Goal: Task Accomplishment & Management: Manage account settings

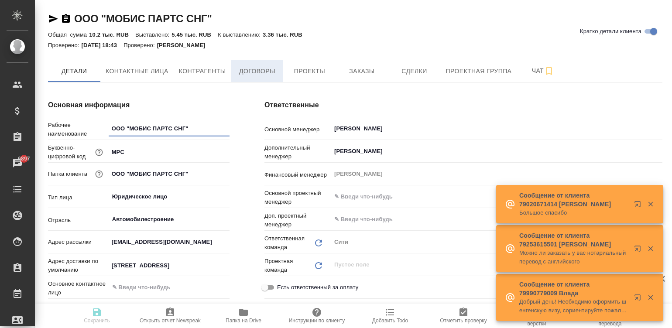
type textarea "x"
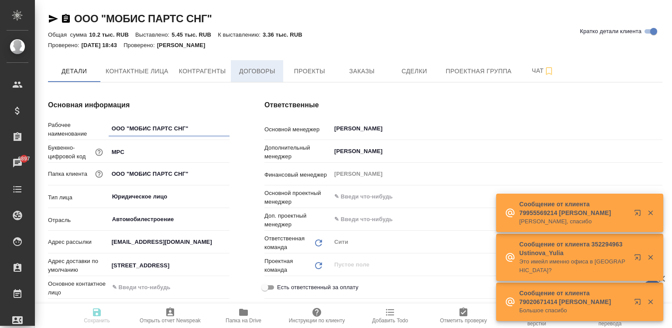
click at [253, 74] on span "Договоры" at bounding box center [257, 71] width 42 height 11
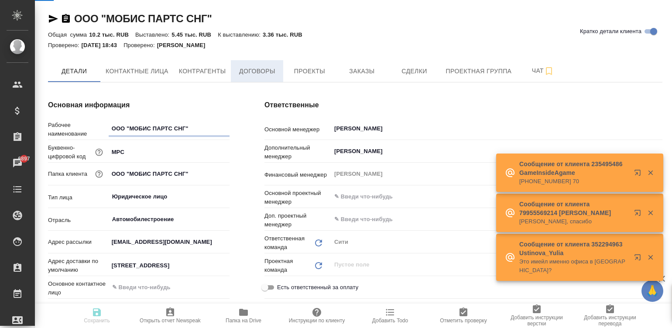
type textarea "x"
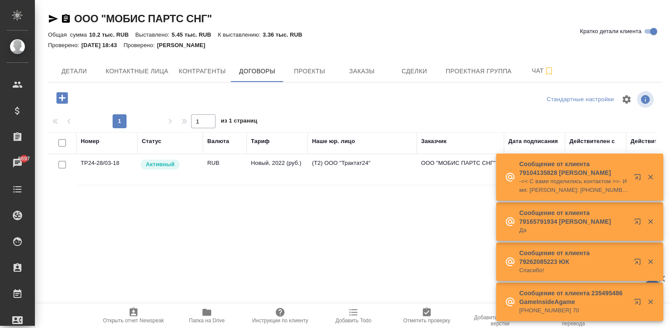
click at [333, 167] on td "(Т2) ООО "Трактат24"" at bounding box center [362, 170] width 109 height 31
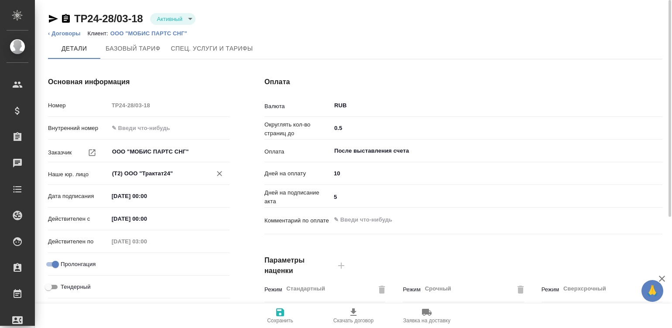
click at [177, 172] on input "(Т2) ООО "Трактат24"" at bounding box center [154, 174] width 86 height 10
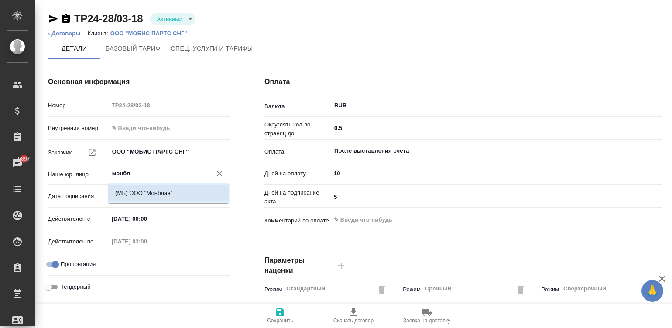
click at [162, 189] on p "(МБ) ООО "Монблан"" at bounding box center [143, 193] width 57 height 9
type input "(МБ) ООО "Монблан""
checkbox input "false"
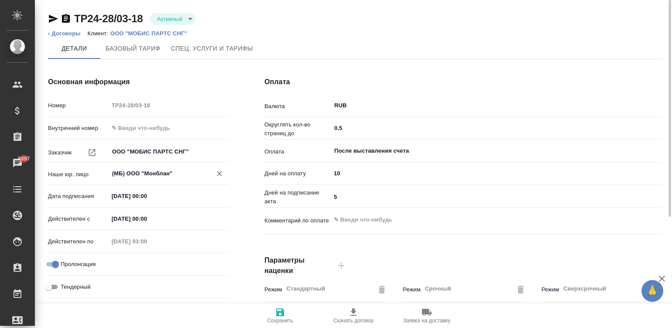
type input "(МБ) ООО "Монблан""
click at [290, 318] on span "Сохранить" at bounding box center [280, 321] width 26 height 6
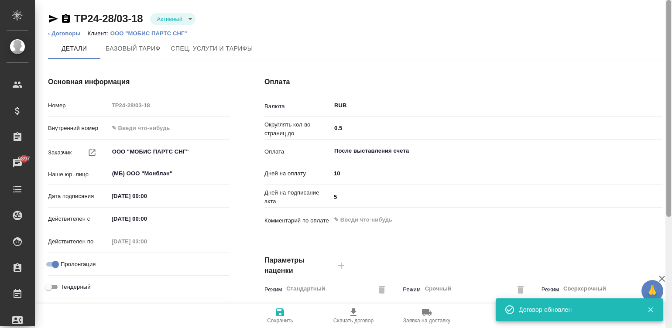
scroll to position [265, 0]
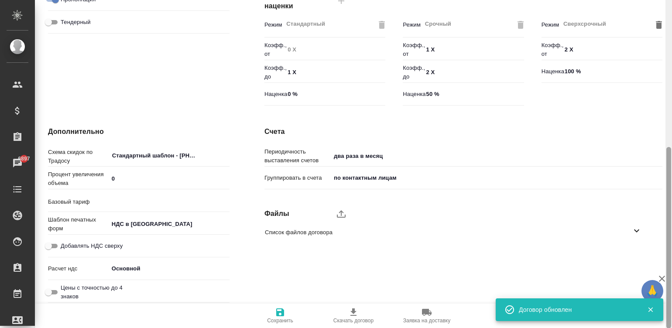
click at [671, 248] on div at bounding box center [669, 164] width 7 height 329
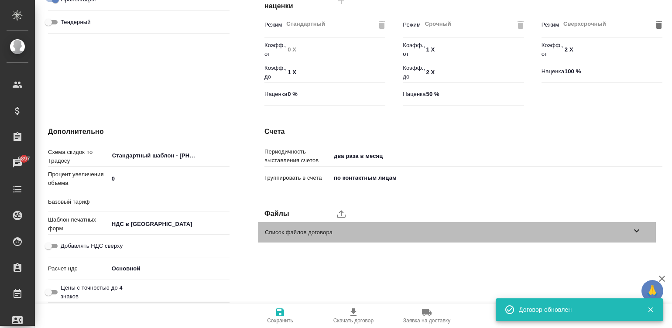
click at [603, 228] on span "Список файлов договора" at bounding box center [448, 232] width 367 height 9
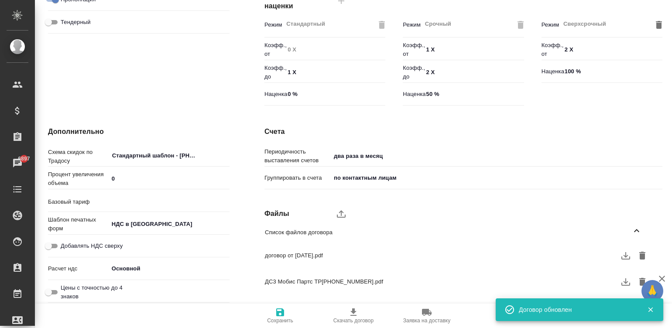
click at [335, 210] on label "upload" at bounding box center [341, 213] width 21 height 21
click at [0, 0] on input "upload" at bounding box center [0, 0] width 0 height 0
click at [54, 243] on input "Добавлять НДС сверху" at bounding box center [48, 246] width 31 height 10
checkbox input "true"
type textarea "x"
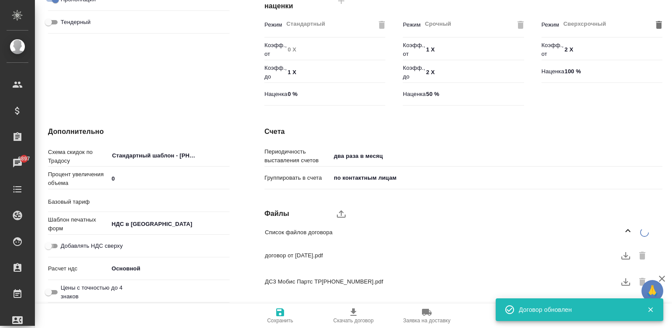
type input "Новый, 2022 (руб.)"
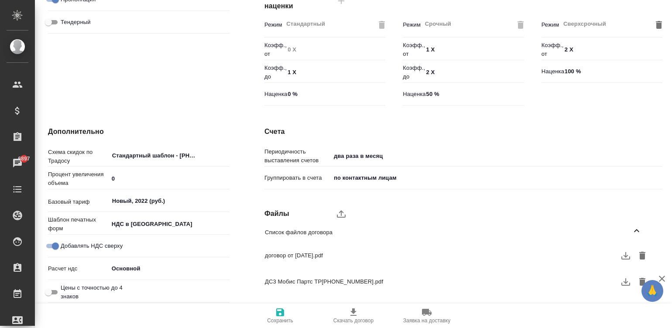
type textarea "x"
checkbox input "false"
click at [282, 317] on icon "button" at bounding box center [280, 312] width 10 height 10
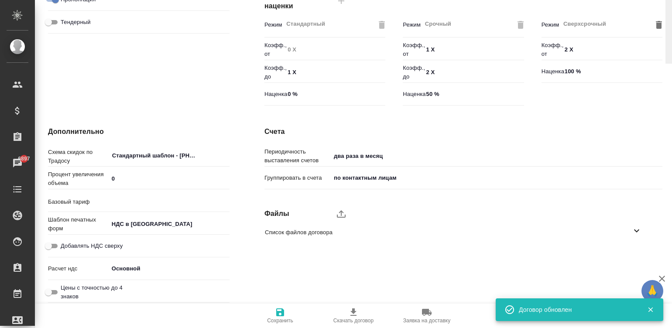
scroll to position [0, 0]
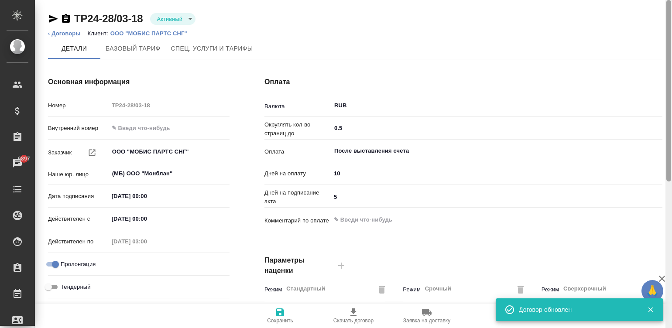
click at [668, 19] on div at bounding box center [669, 164] width 7 height 329
drag, startPoint x: 668, startPoint y: 28, endPoint x: 677, endPoint y: 172, distance: 143.9
click at [672, 172] on html "🙏 .cls-1 fill:#fff; AWATERA Малинина Мария m.malinina Клиенты Спецификации Зака…" at bounding box center [336, 164] width 672 height 328
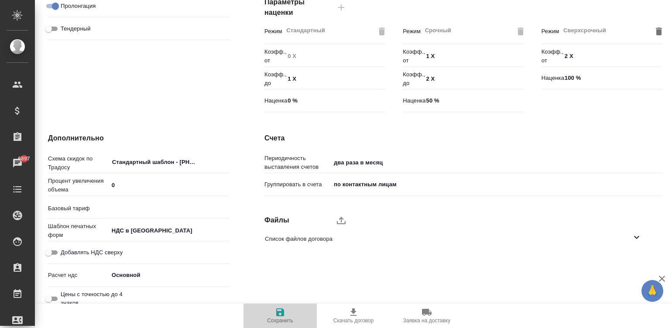
click at [277, 310] on icon "button" at bounding box center [280, 313] width 8 height 8
